Goal: Information Seeking & Learning: Learn about a topic

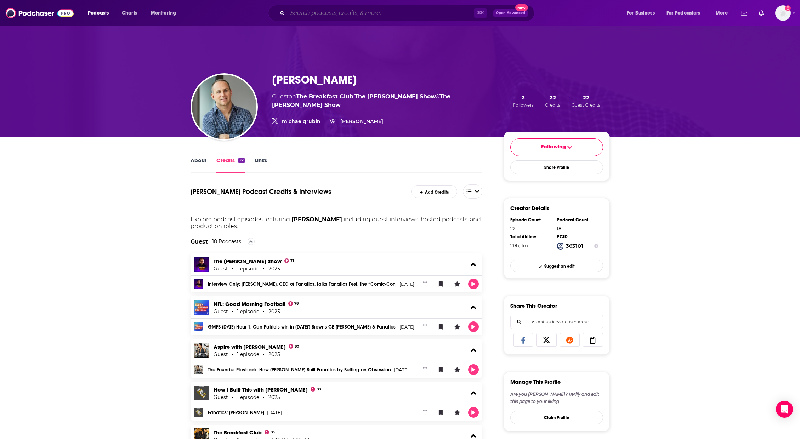
click at [314, 12] on input "Search podcasts, credits, & more..." at bounding box center [381, 12] width 186 height 11
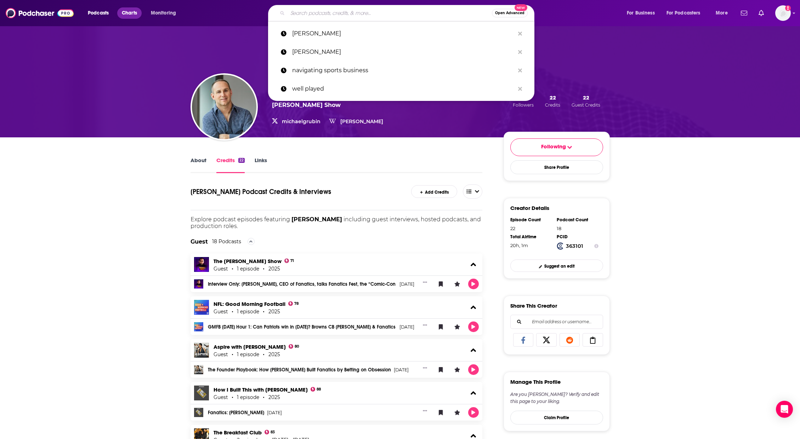
click at [133, 12] on span "Charts" at bounding box center [129, 13] width 15 height 10
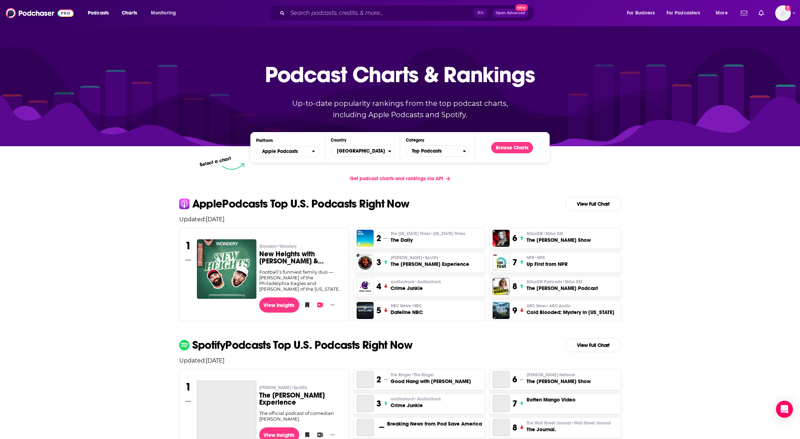
scroll to position [89, 0]
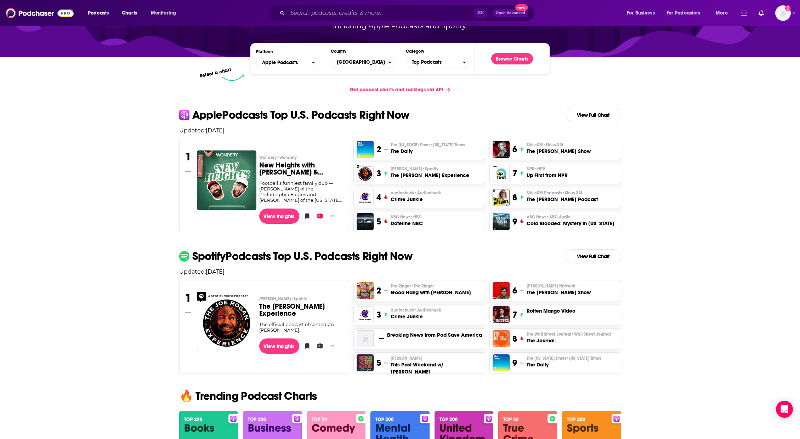
click at [586, 419] on img at bounding box center [591, 440] width 59 height 59
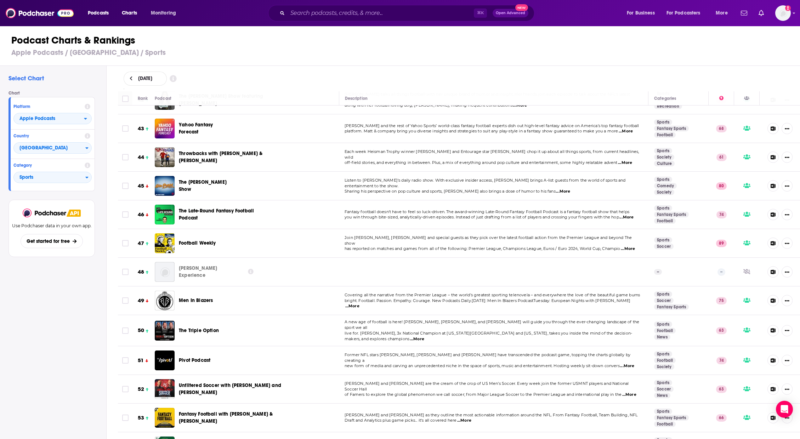
scroll to position [1211, 0]
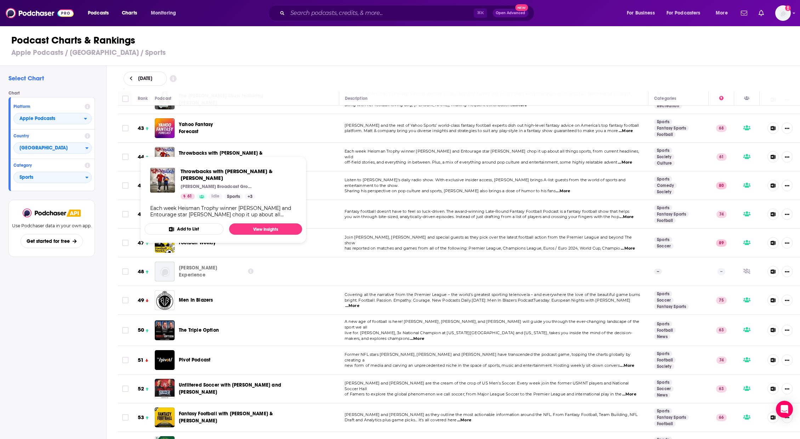
click at [241, 150] on span "Throwbacks with [PERSON_NAME] & [PERSON_NAME]" at bounding box center [221, 156] width 84 height 13
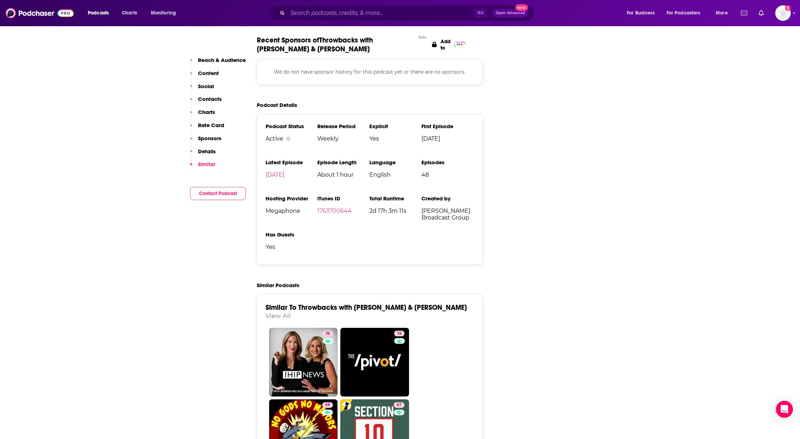
scroll to position [1129, 0]
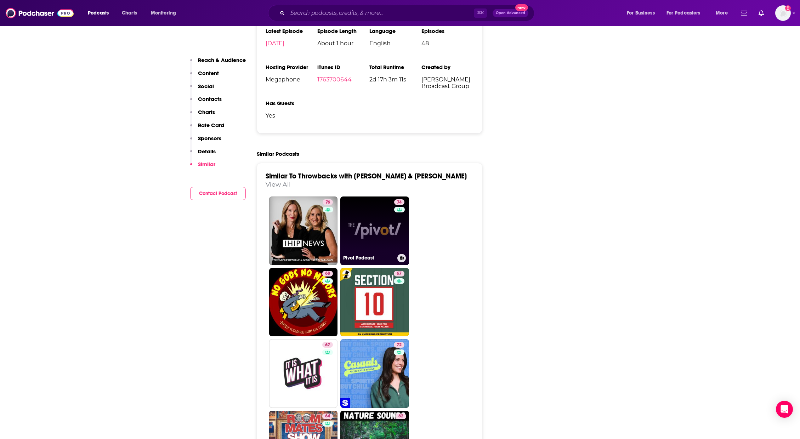
click at [377, 197] on link "74 Pivot Podcast" at bounding box center [374, 231] width 69 height 69
type input "[URL][DOMAIN_NAME]"
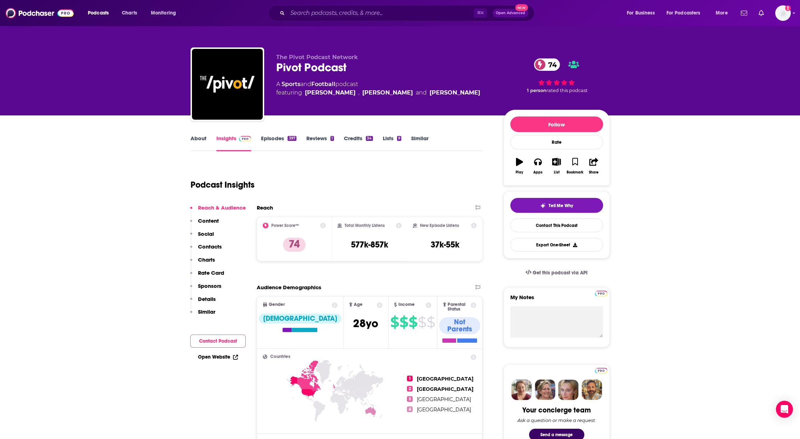
click at [354, 177] on div "Podcast Insights" at bounding box center [334, 181] width 286 height 36
